Goal: Transaction & Acquisition: Purchase product/service

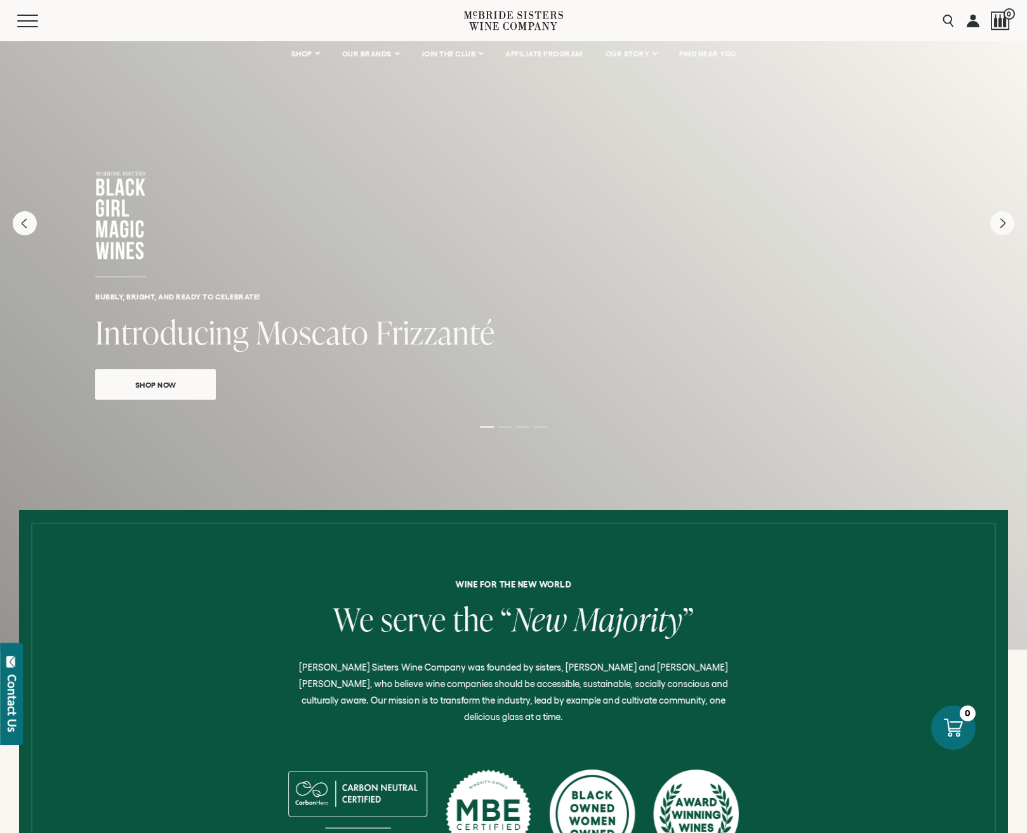
click at [170, 390] on link "Shop Now" at bounding box center [155, 384] width 121 height 30
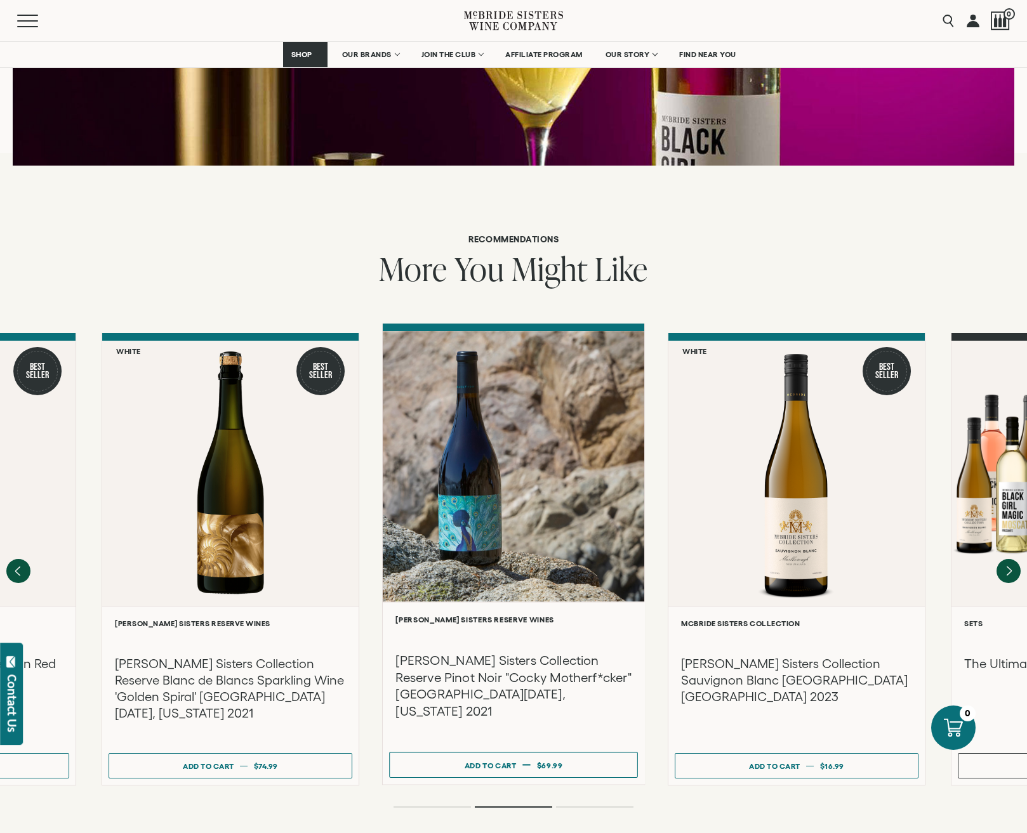
scroll to position [1587, 0]
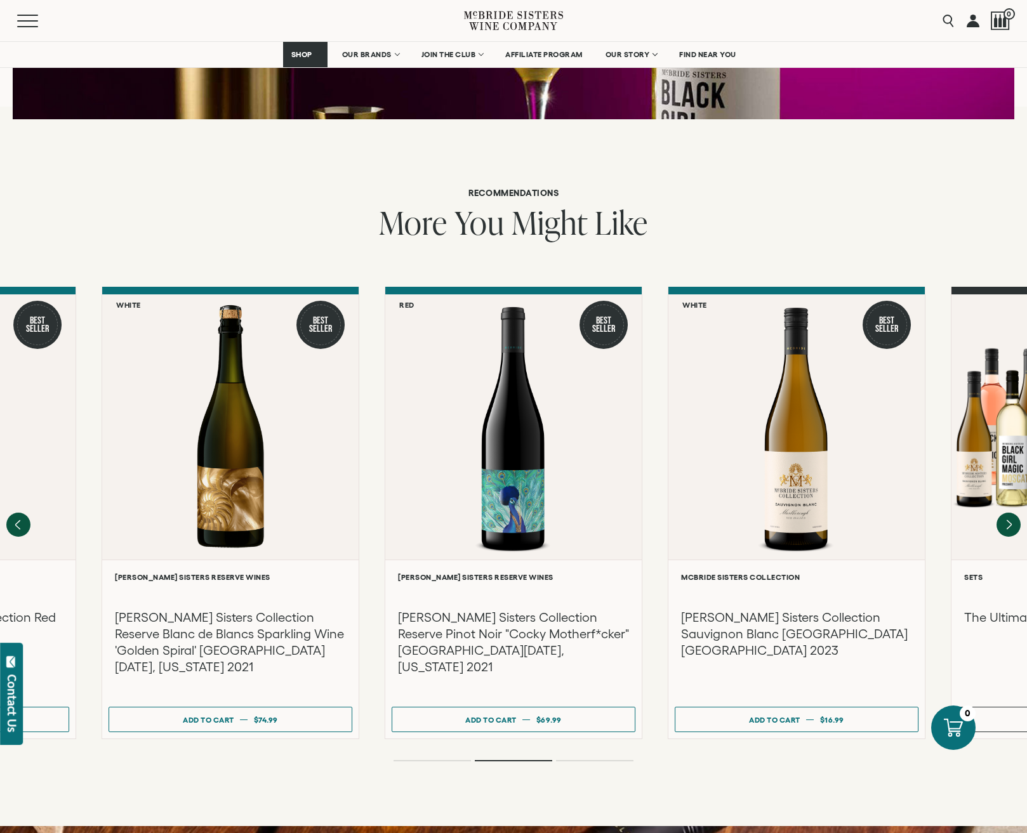
click at [449, 732] on div at bounding box center [513, 525] width 1027 height 477
click at [430, 729] on div at bounding box center [513, 525] width 1027 height 477
click at [418, 724] on div at bounding box center [513, 525] width 1027 height 477
click at [407, 732] on div at bounding box center [513, 525] width 1027 height 477
click at [407, 758] on ol at bounding box center [514, 760] width 508 height 5
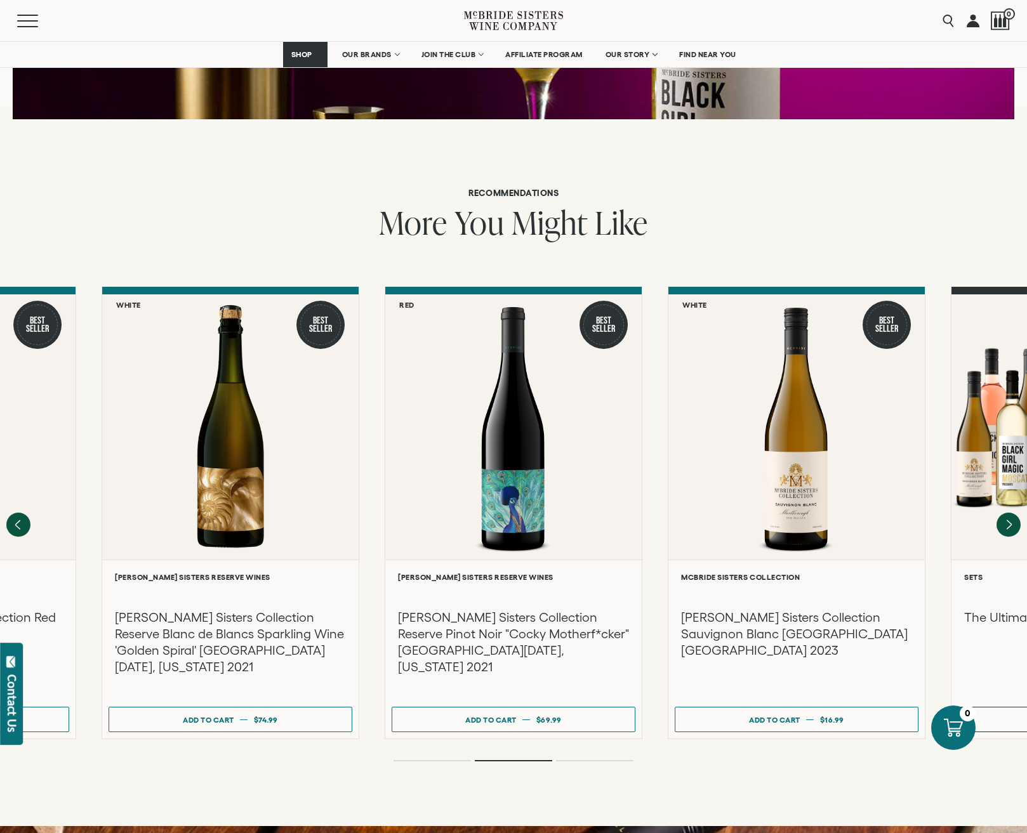
click at [407, 758] on ol at bounding box center [514, 760] width 508 height 5
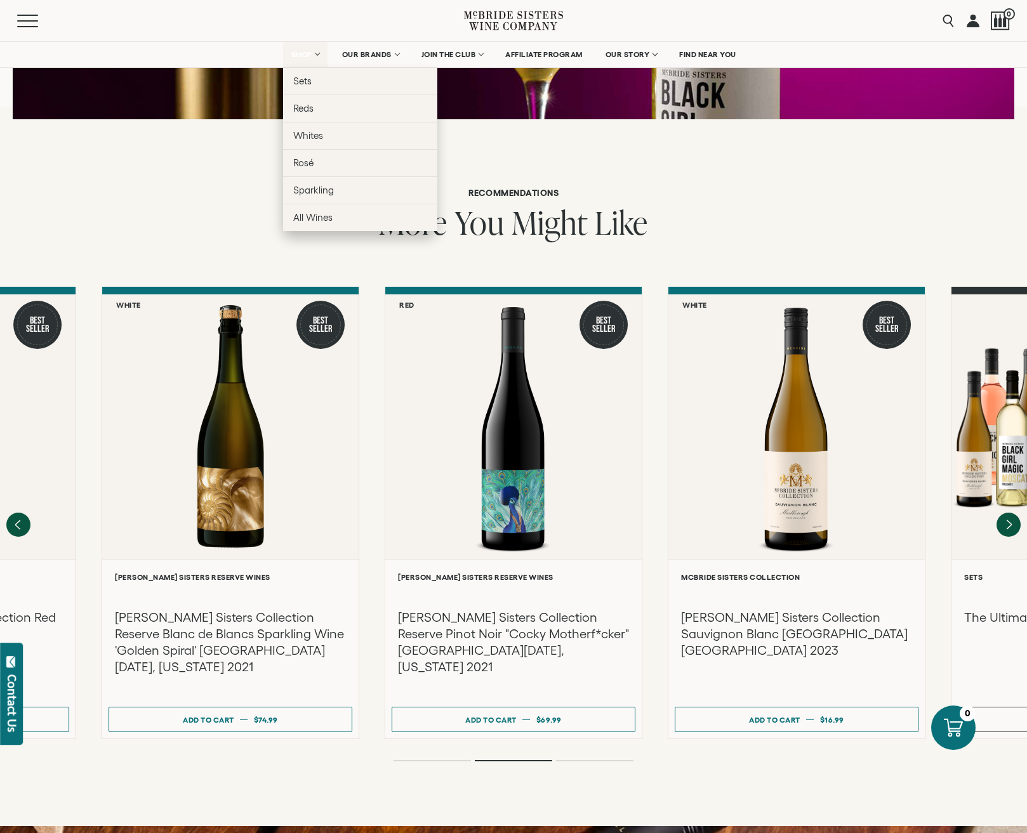
click at [302, 54] on span "SHOP" at bounding box center [302, 54] width 22 height 9
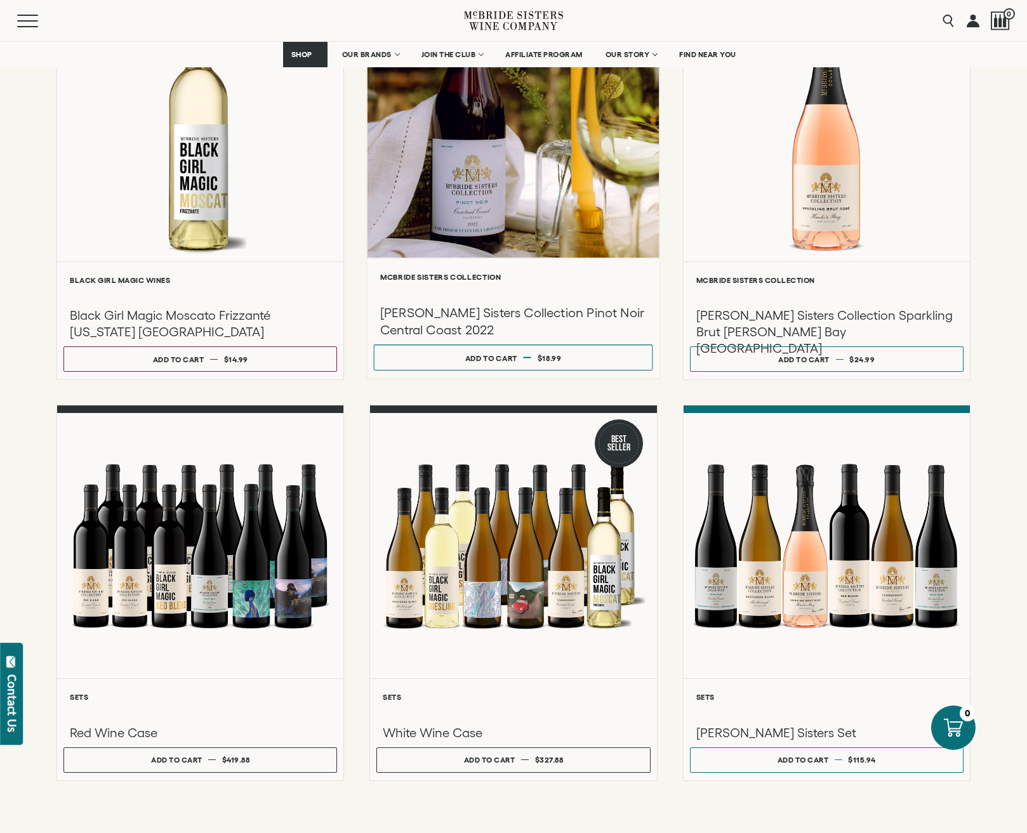
scroll to position [825, 0]
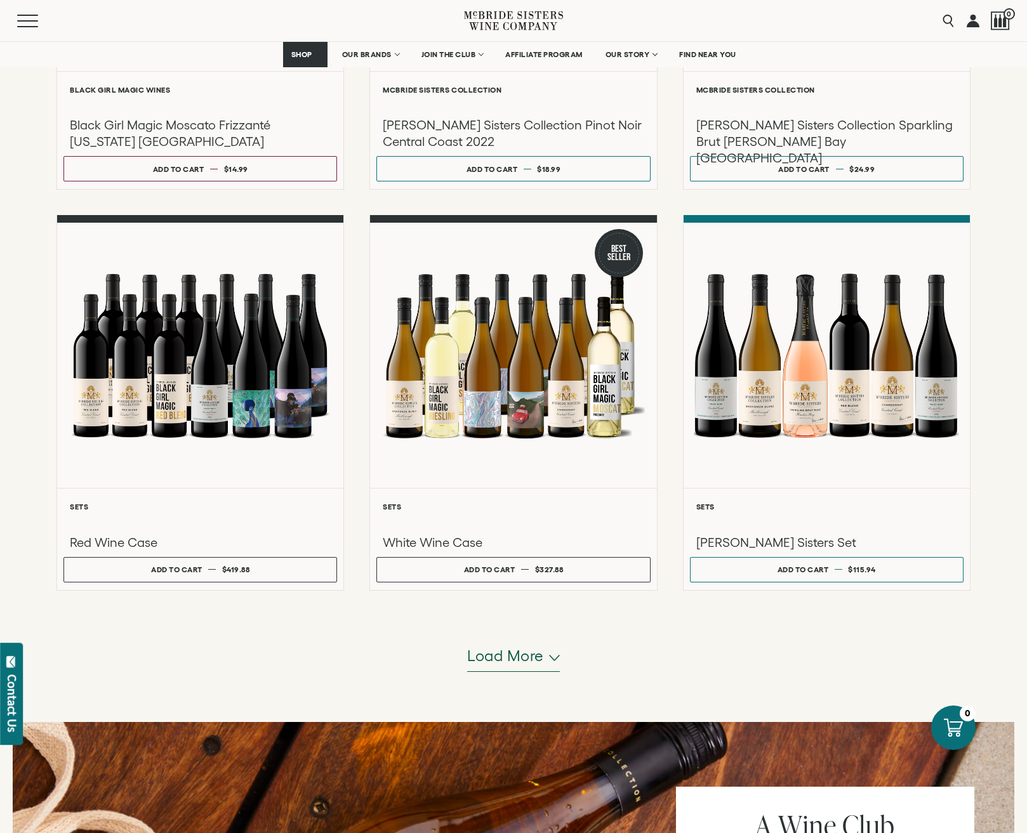
click at [527, 662] on span "Load more" at bounding box center [505, 656] width 77 height 22
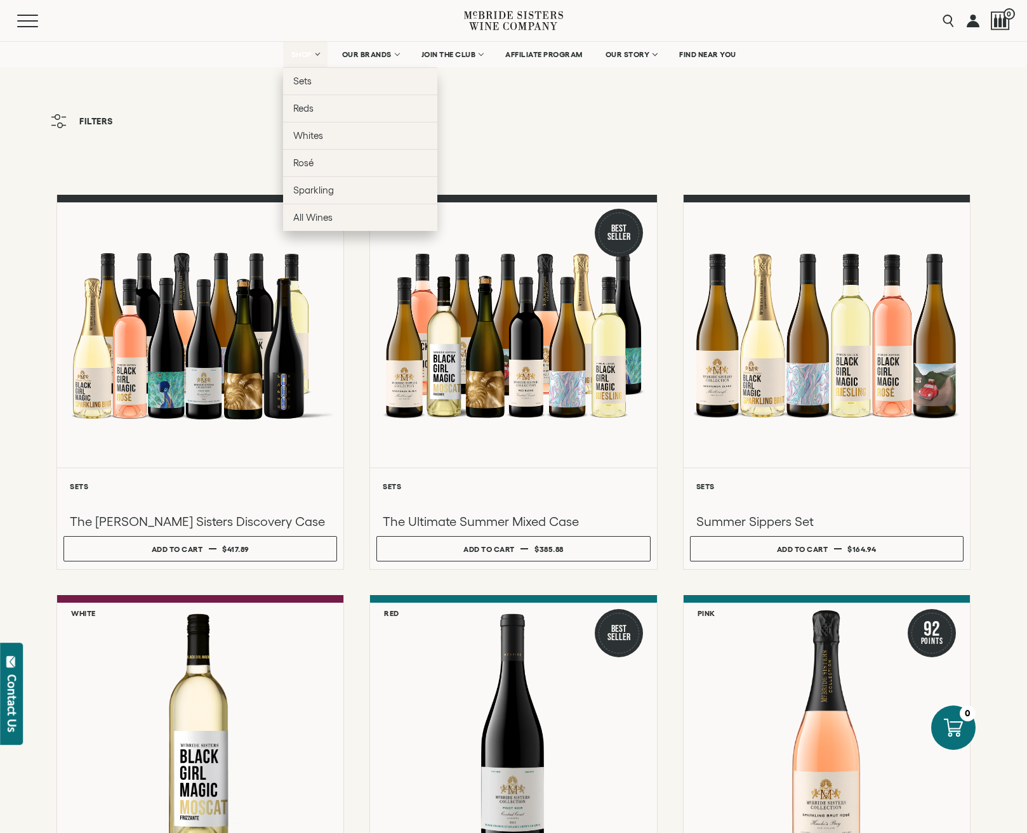
scroll to position [0, 0]
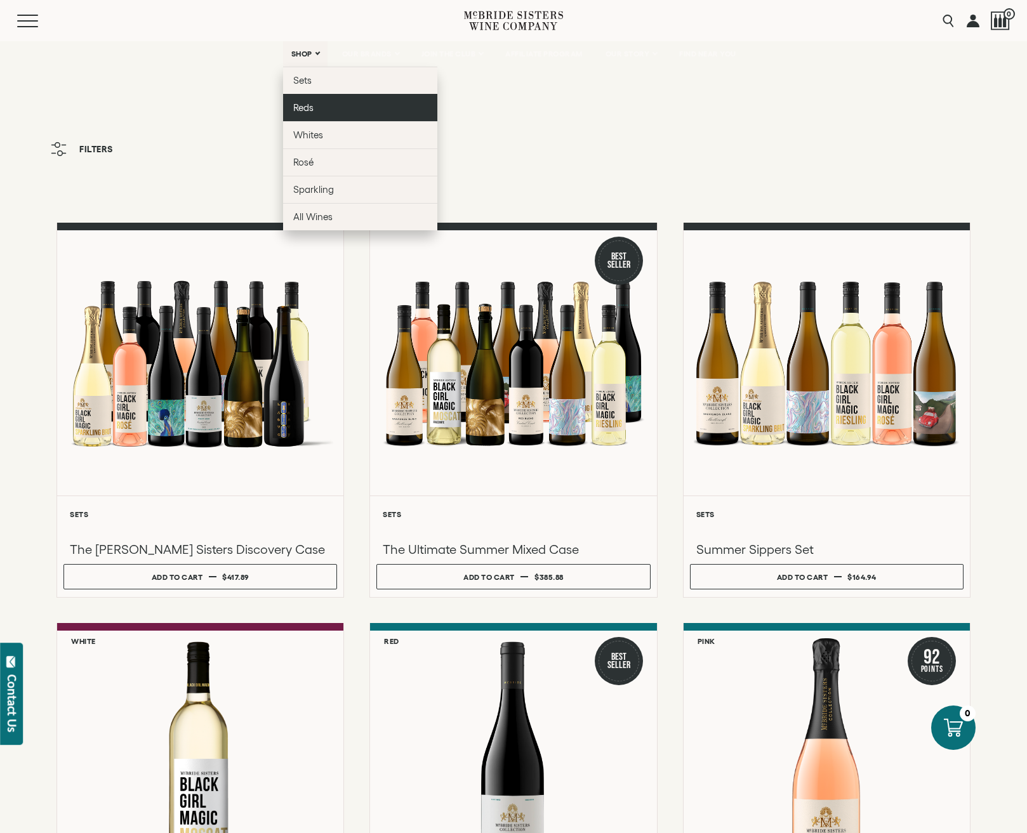
click at [305, 109] on span "Reds" at bounding box center [303, 107] width 20 height 11
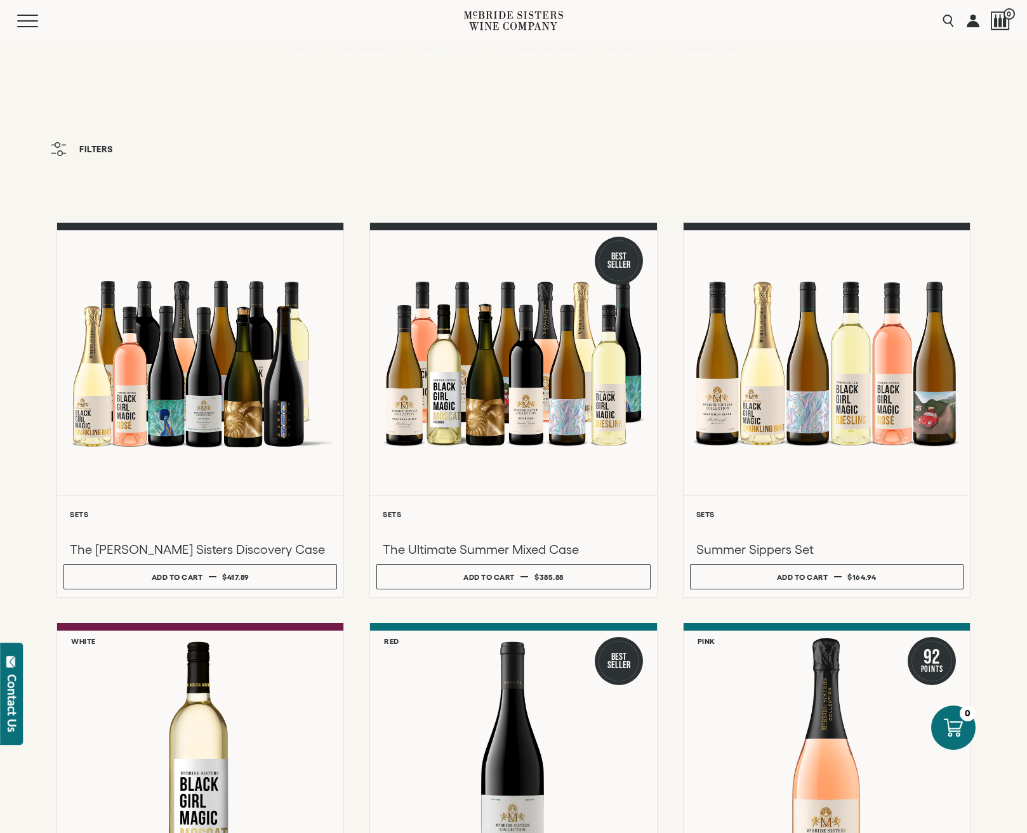
click at [24, 13] on div "Menu" at bounding box center [240, 20] width 447 height 41
click at [25, 20] on span "Mobile Menu Trigger" at bounding box center [30, 20] width 27 height 1
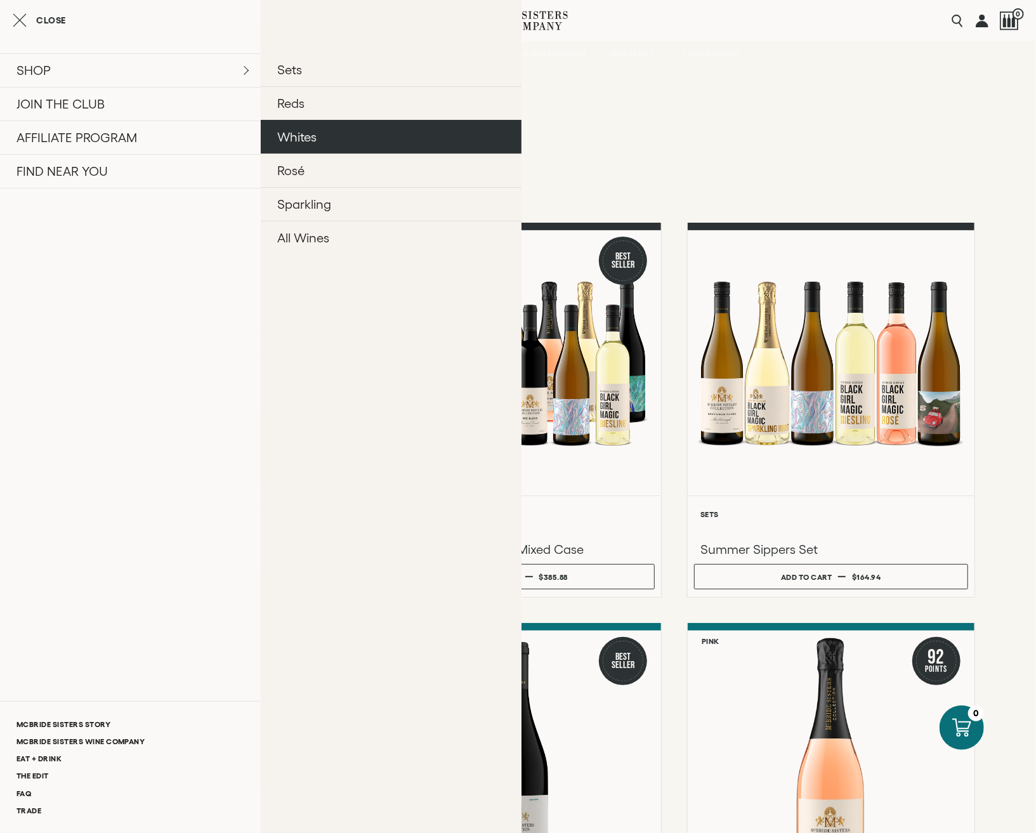
click at [305, 138] on link "Whites" at bounding box center [391, 137] width 261 height 34
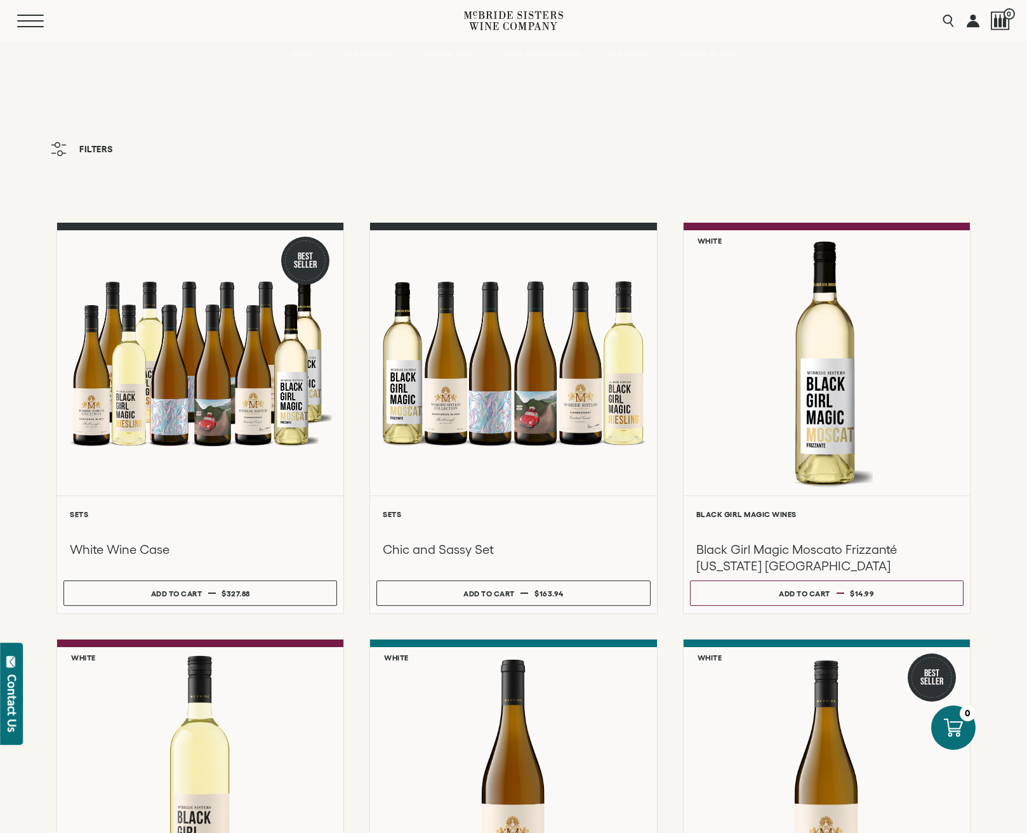
click at [22, 20] on span "Mobile Menu Trigger" at bounding box center [30, 20] width 27 height 1
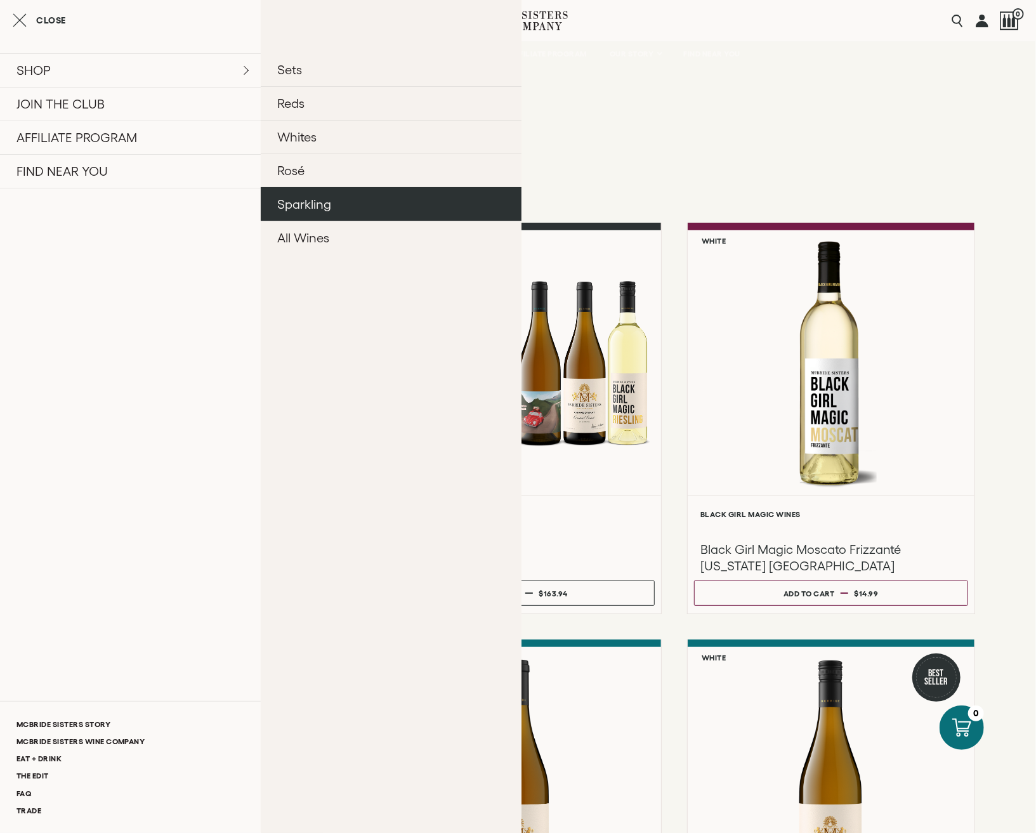
click at [310, 204] on link "Sparkling" at bounding box center [391, 204] width 261 height 34
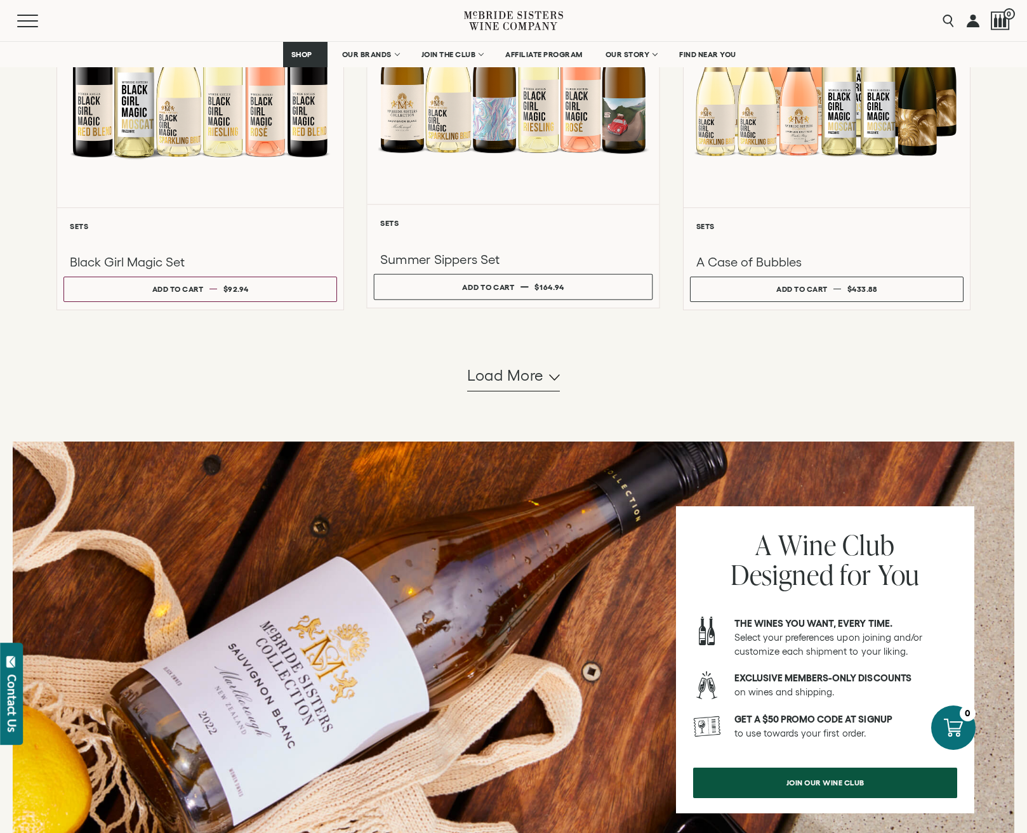
scroll to position [1206, 0]
